Goal: Task Accomplishment & Management: Manage account settings

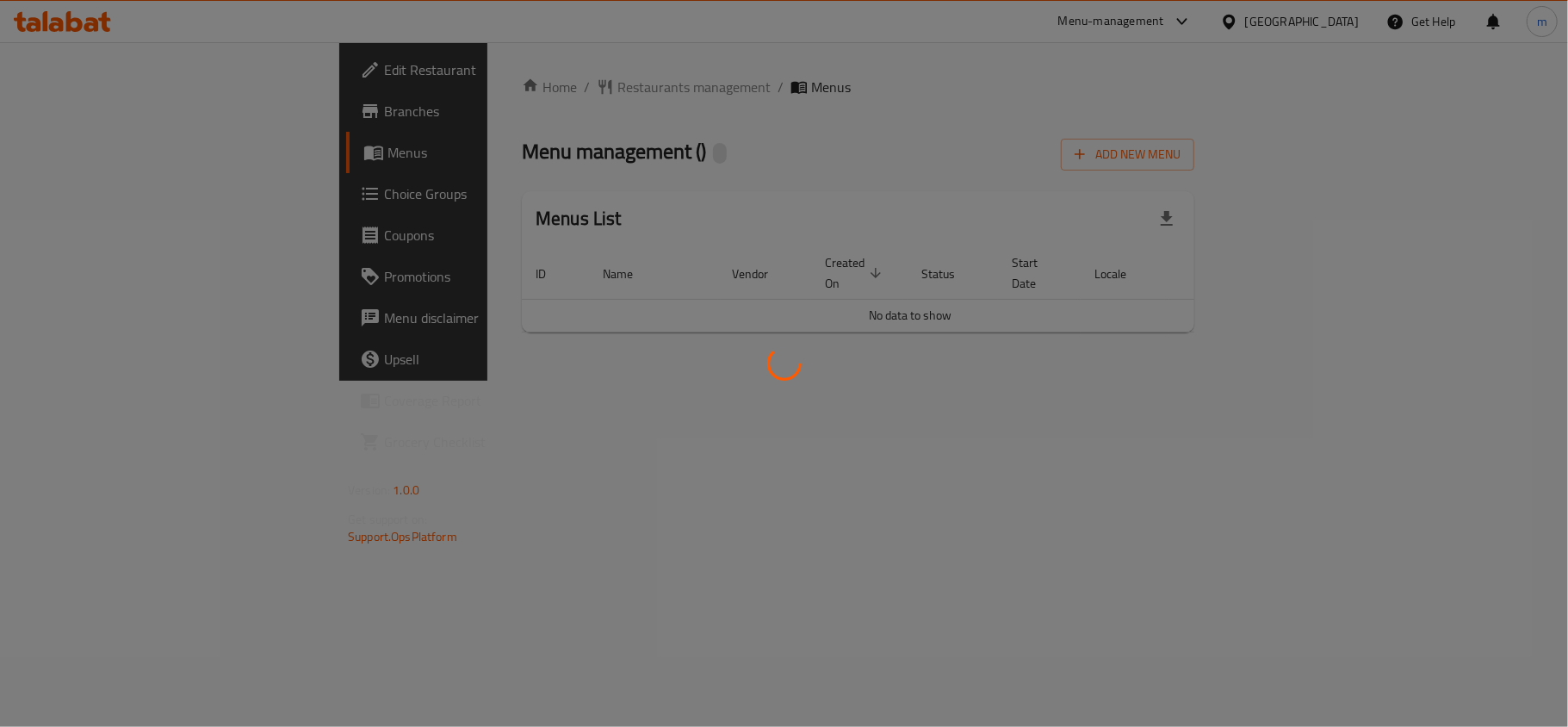
click at [77, 194] on div at bounding box center [784, 363] width 1568 height 727
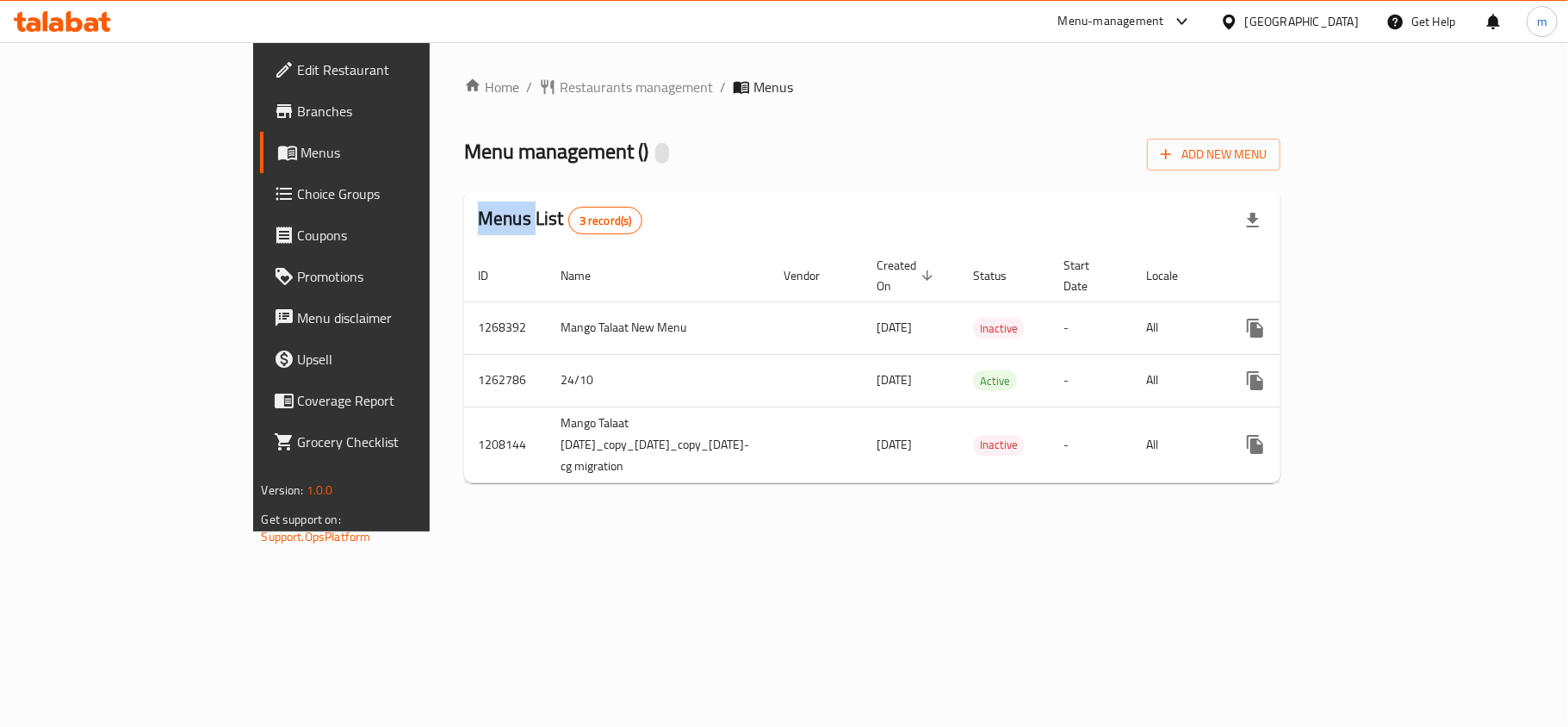
click at [253, 194] on div "Edit Restaurant Branches Menus Choice Groups Coupons Promotions Menu disclaimer…" at bounding box center [784, 287] width 1062 height 490
click at [298, 194] on span "Choice Groups" at bounding box center [400, 194] width 203 height 20
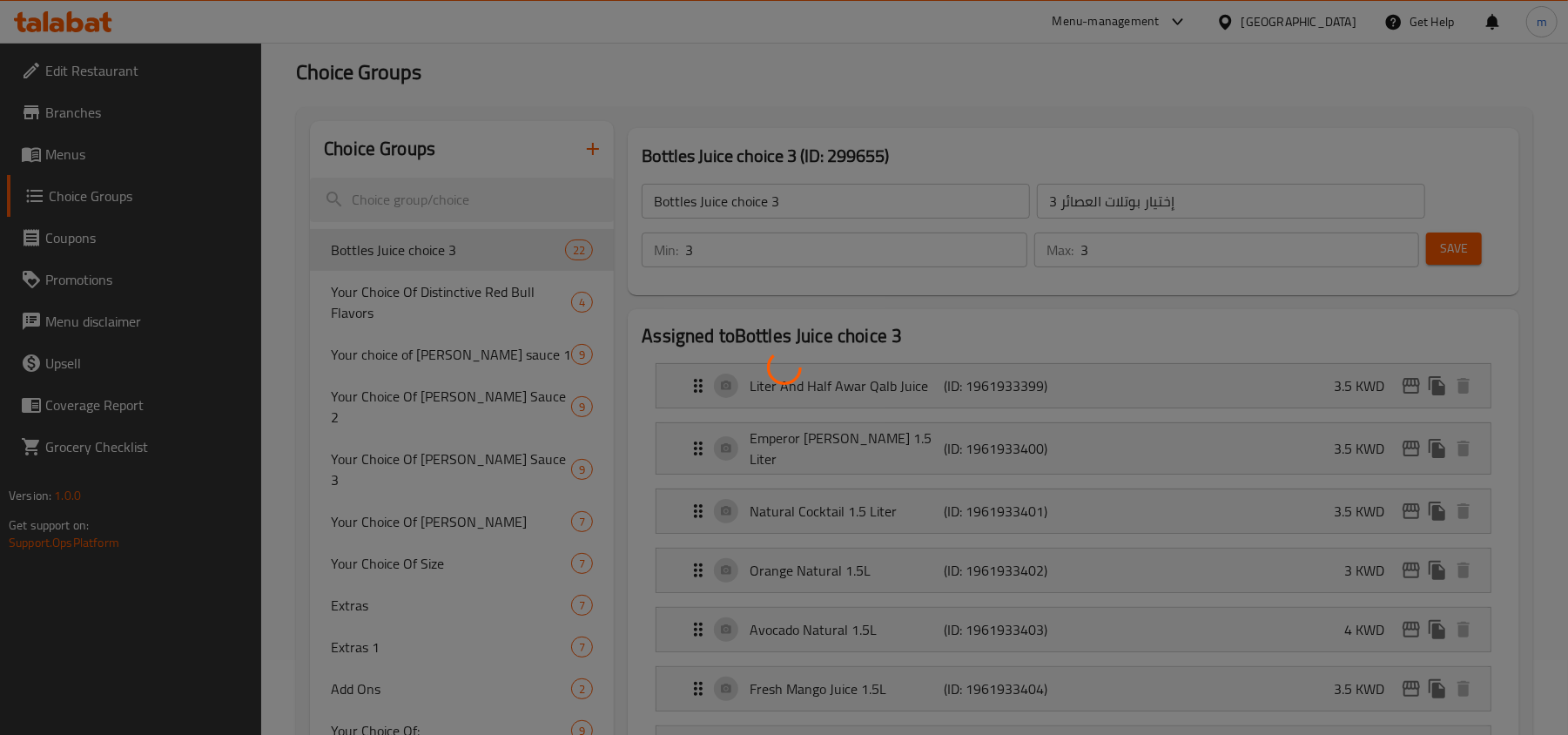
scroll to position [116, 0]
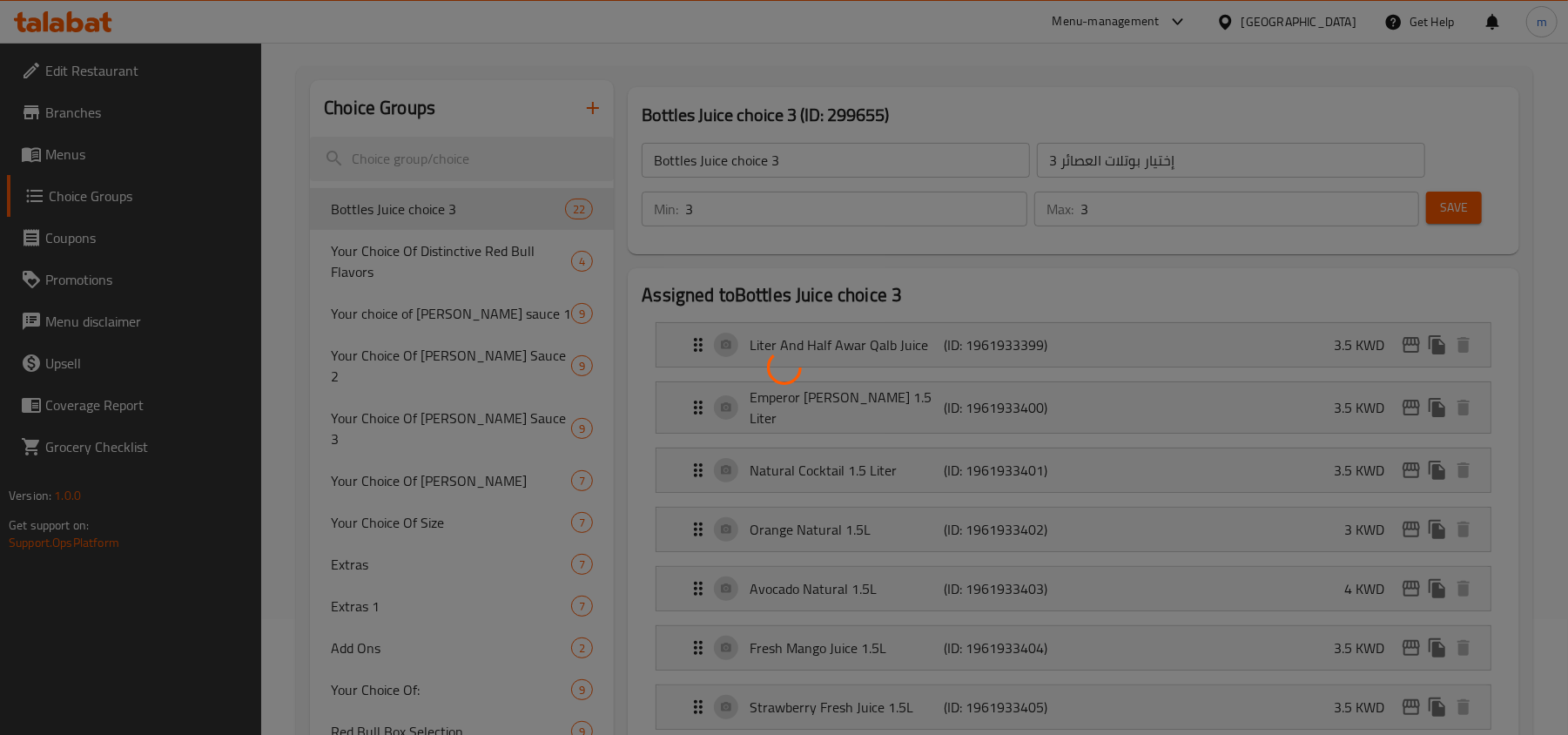
click at [374, 527] on div at bounding box center [784, 367] width 1568 height 735
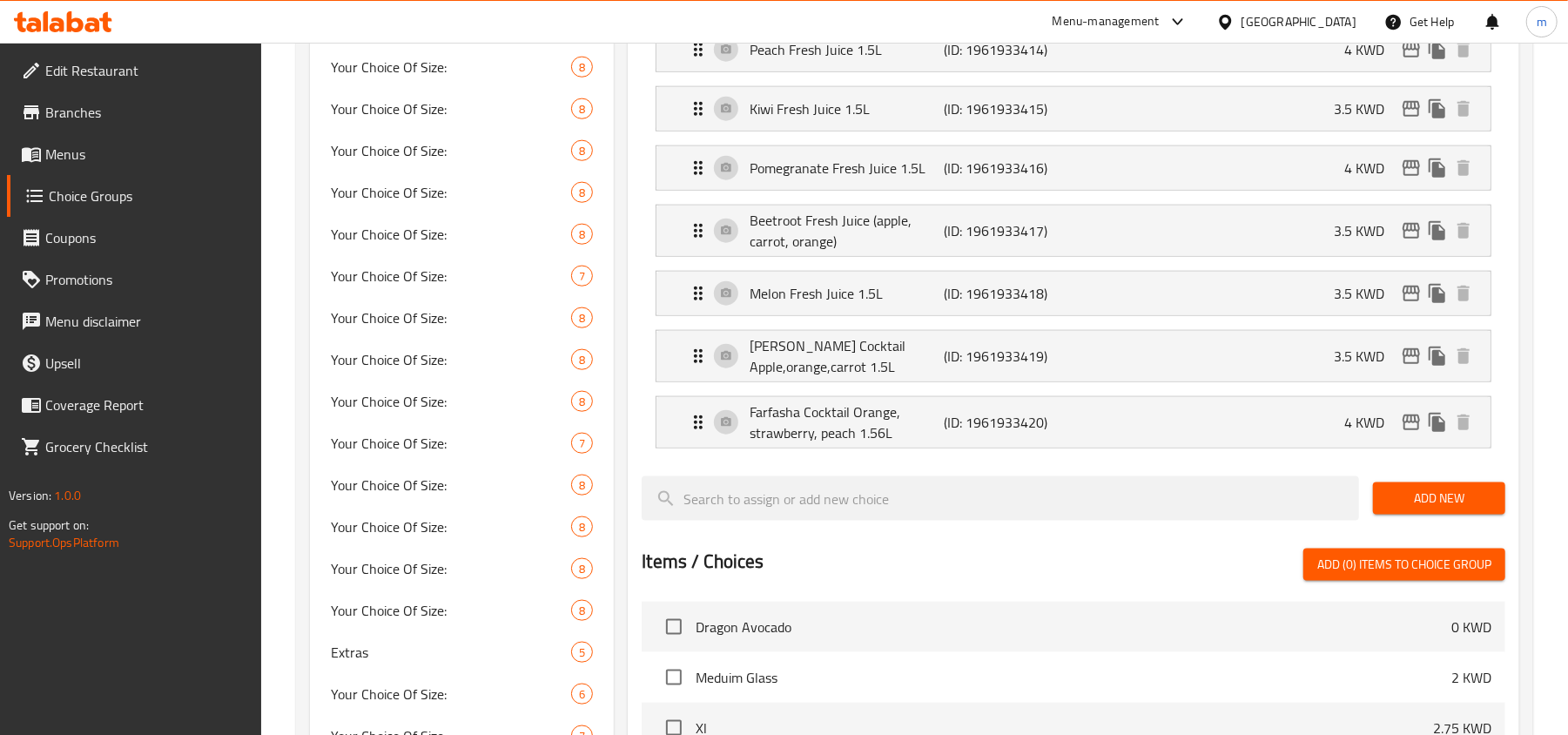
scroll to position [1509, 0]
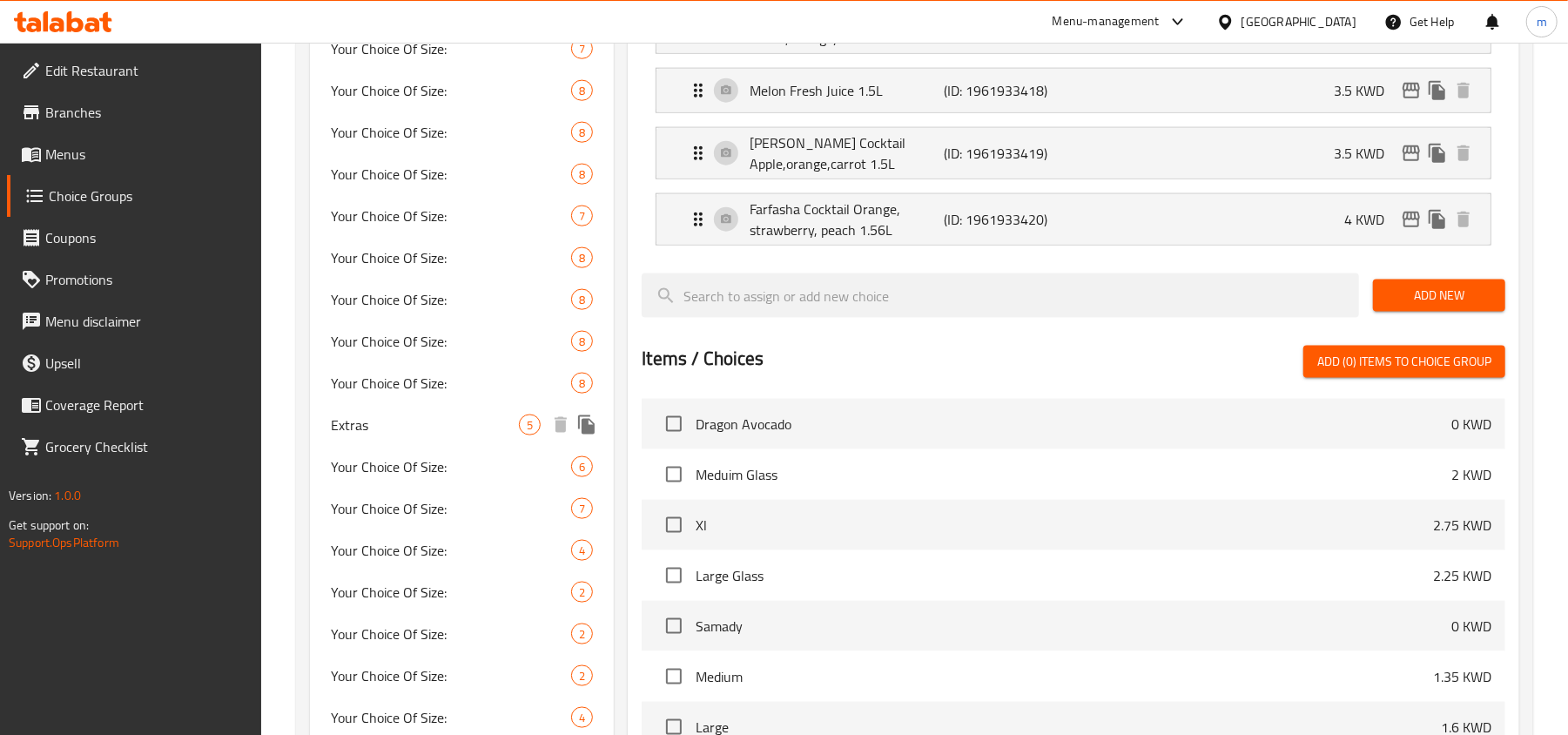
drag, startPoint x: 440, startPoint y: 381, endPoint x: 482, endPoint y: 429, distance: 63.8
click at [440, 415] on span "Extras" at bounding box center [424, 425] width 188 height 21
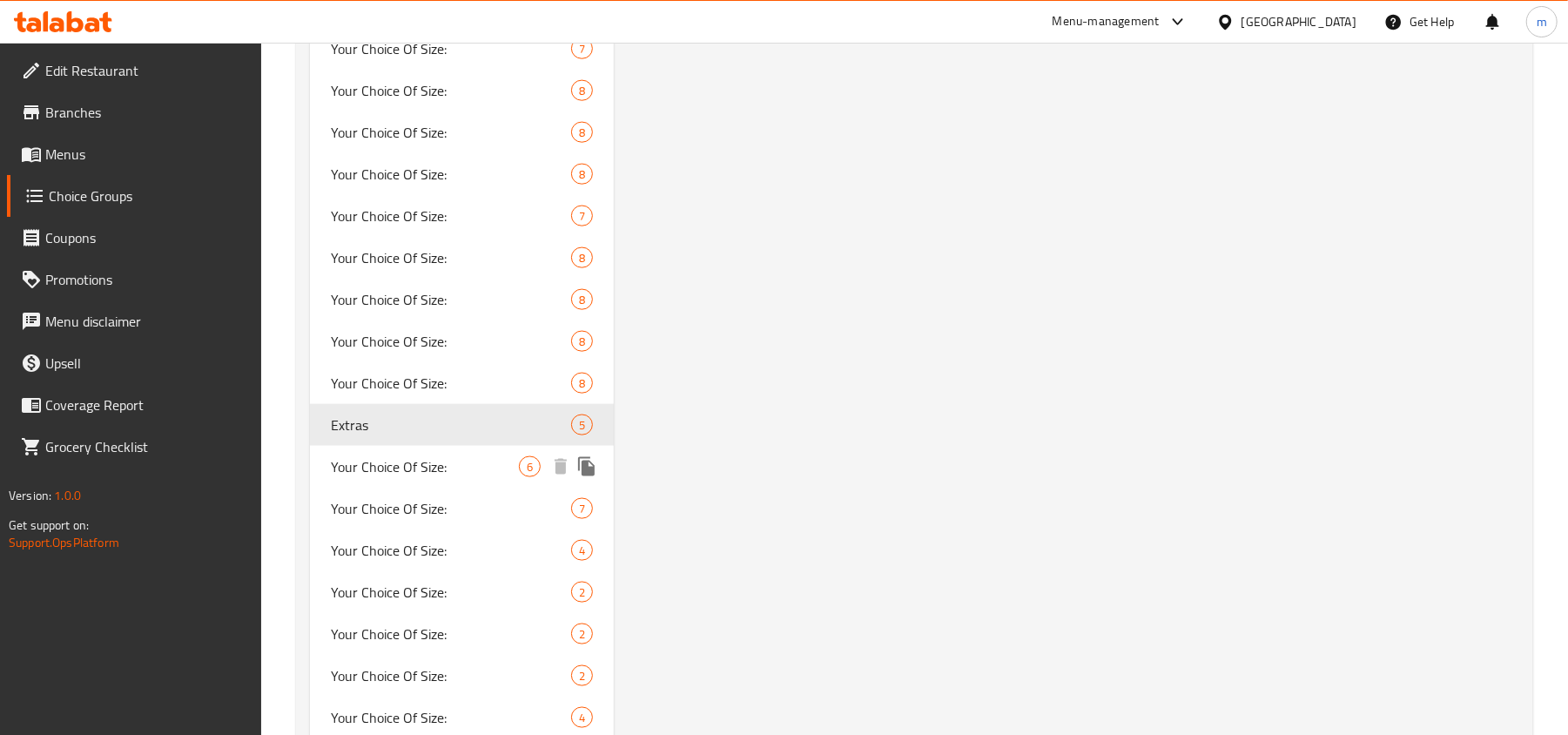
type input "Extras"
type input "إضافات"
type input "0"
type input "5"
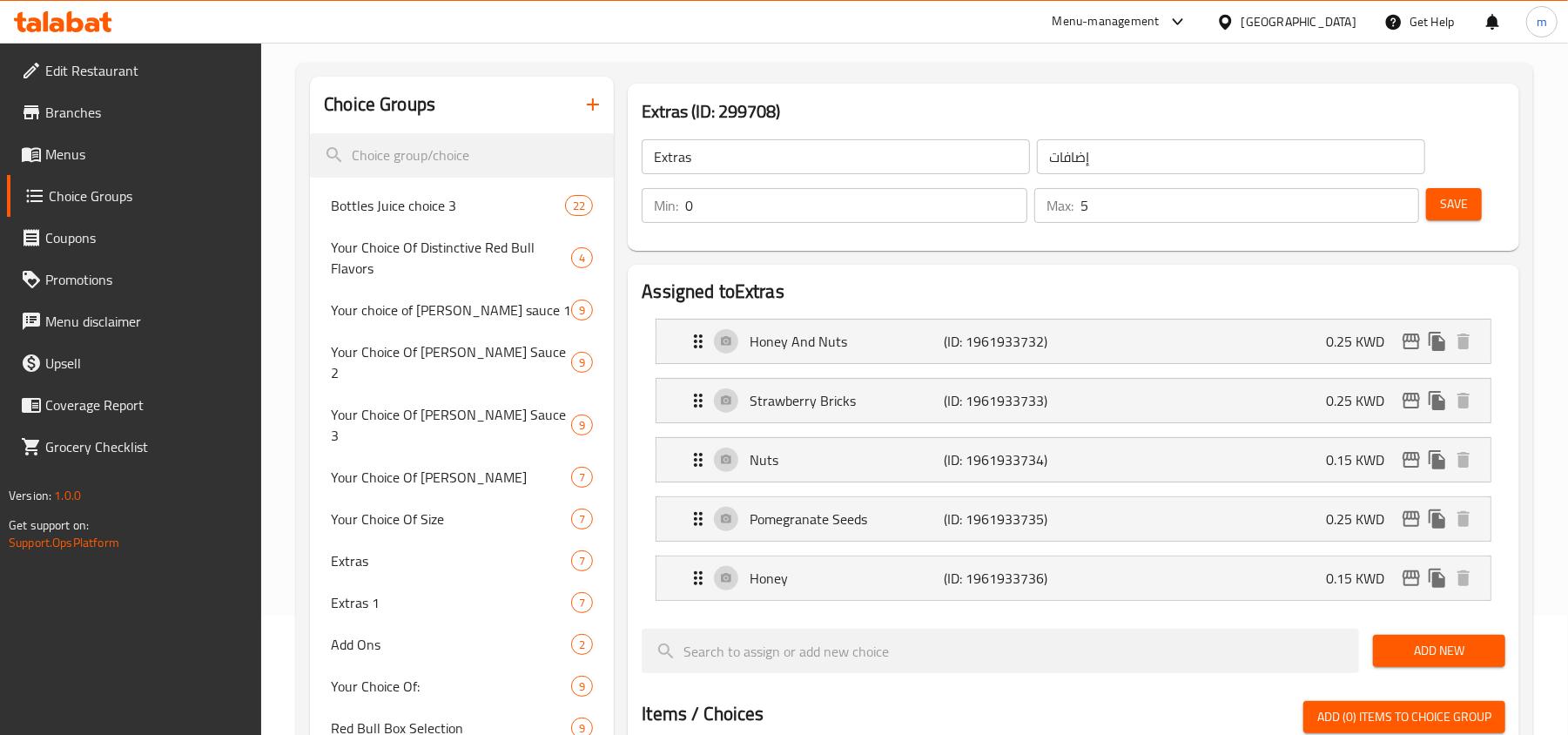
scroll to position [116, 0]
